Goal: Find specific page/section: Find specific page/section

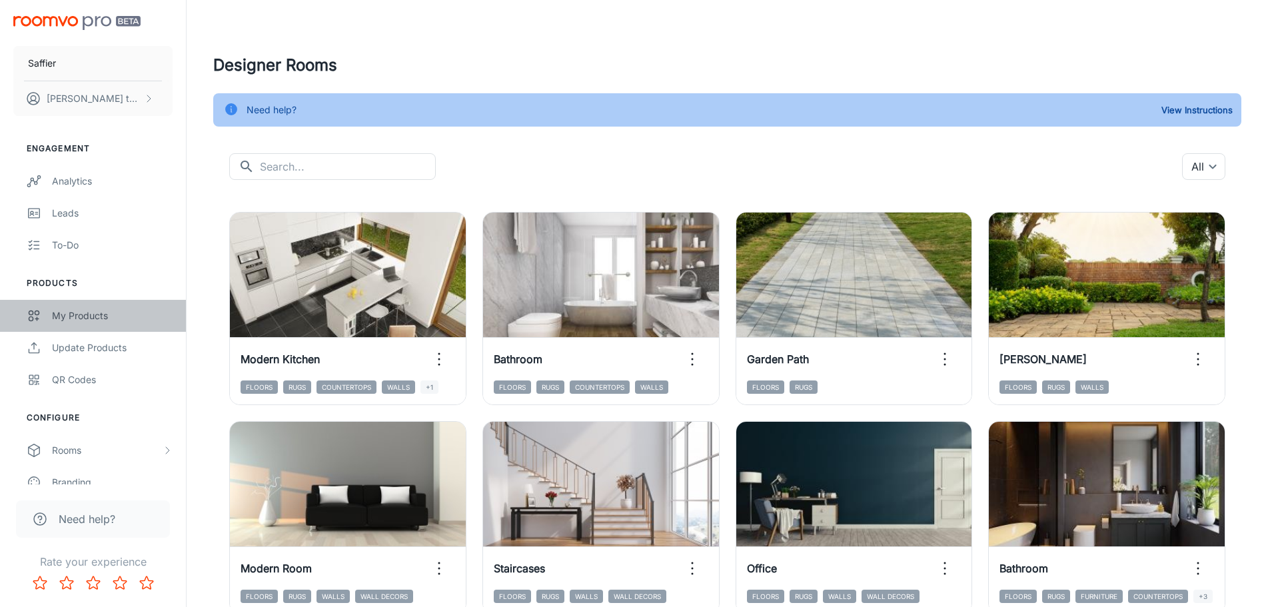
click at [90, 301] on link "My Products" at bounding box center [93, 316] width 186 height 32
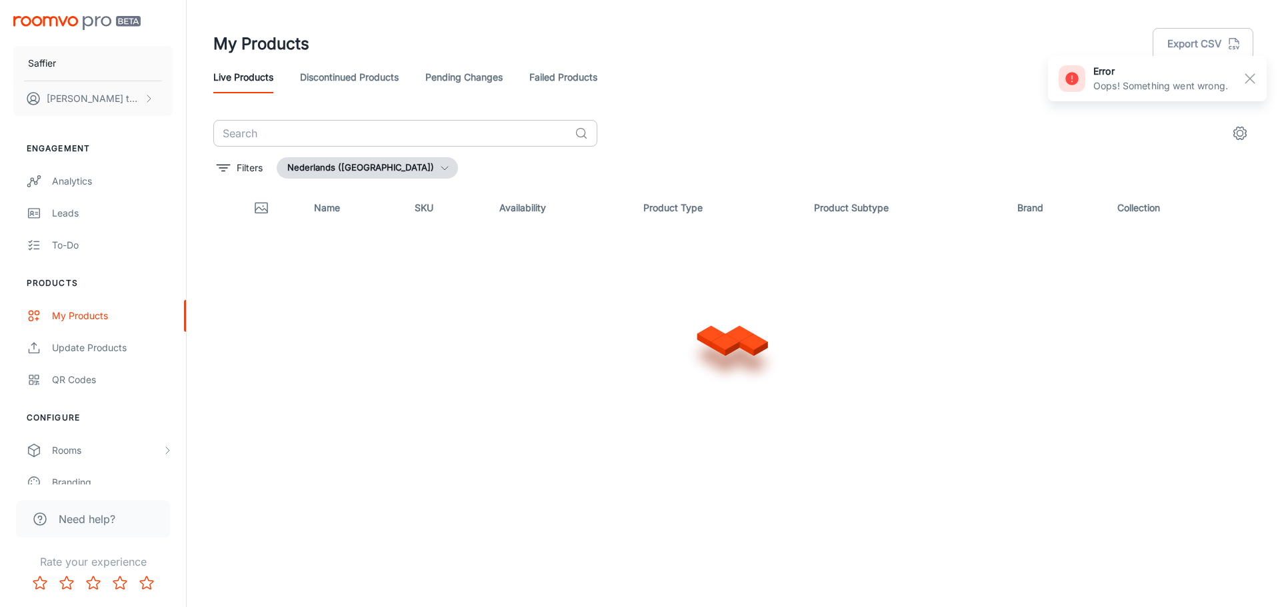
click at [405, 133] on input "text" at bounding box center [391, 133] width 356 height 27
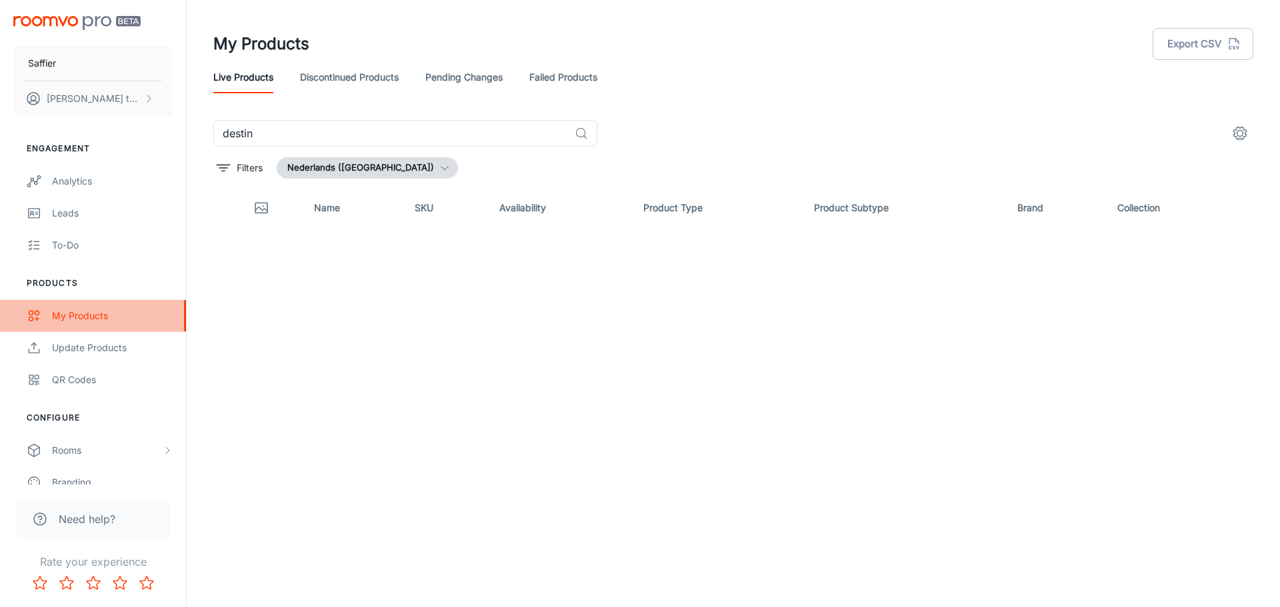
click at [93, 315] on div "My Products" at bounding box center [112, 316] width 121 height 15
click at [285, 143] on input "destin" at bounding box center [391, 133] width 356 height 27
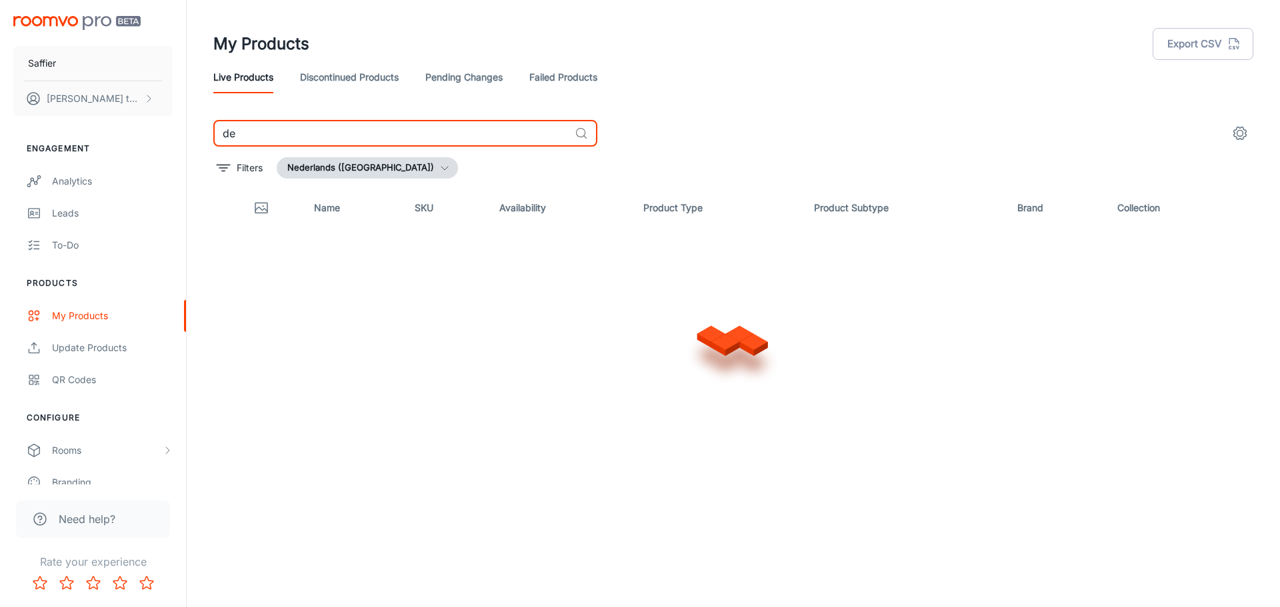
type input "d"
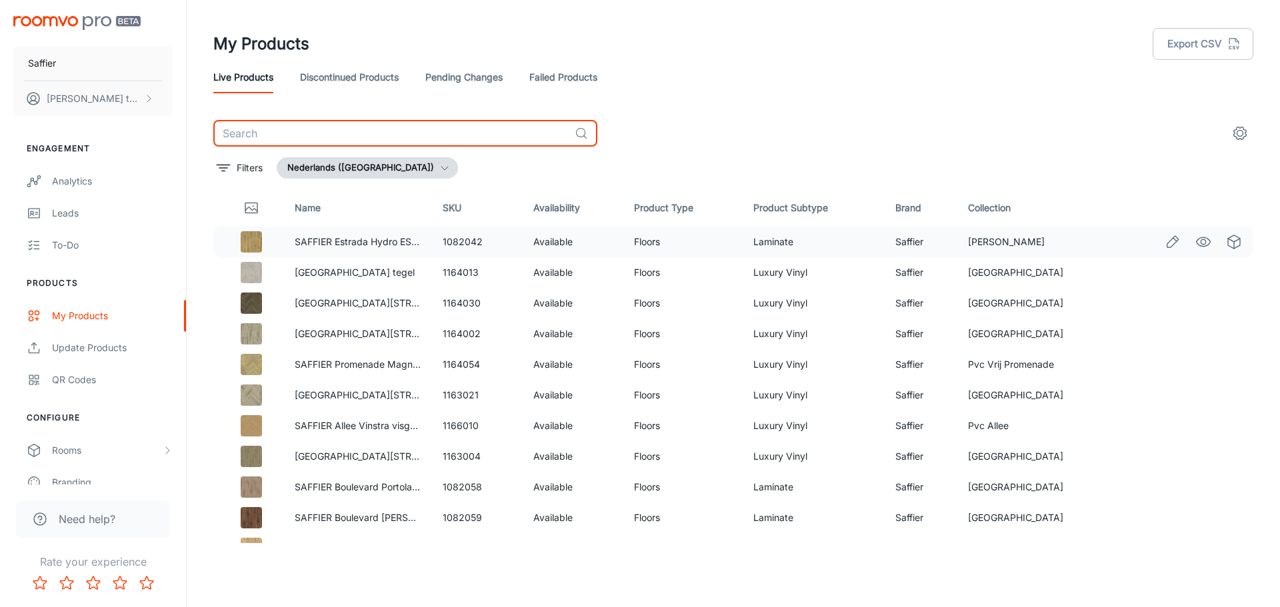
click at [1199, 243] on icon "See in Visualizer" at bounding box center [1203, 242] width 16 height 16
